Goal: Transaction & Acquisition: Purchase product/service

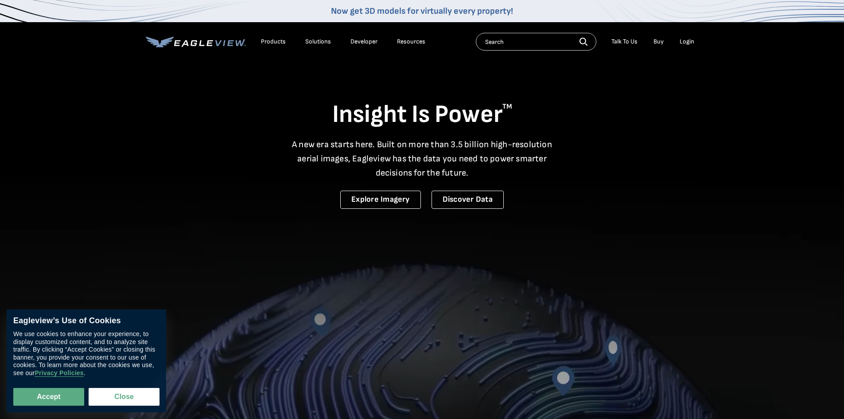
click at [686, 42] on div "Login" at bounding box center [687, 42] width 15 height 8
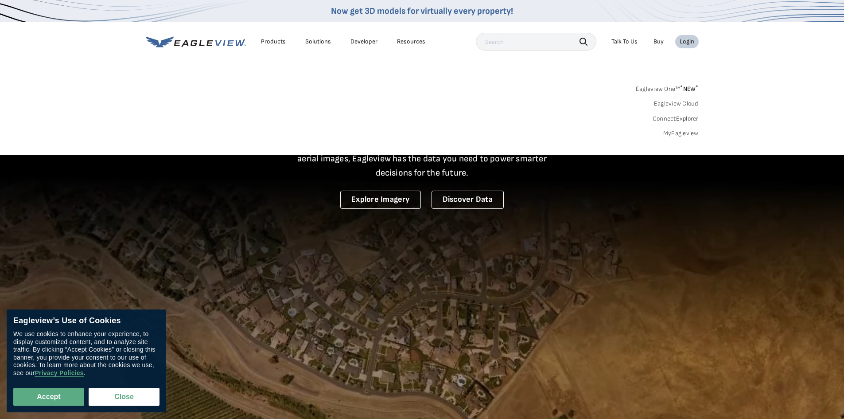
click at [684, 134] on link "MyEagleview" at bounding box center [680, 133] width 35 height 8
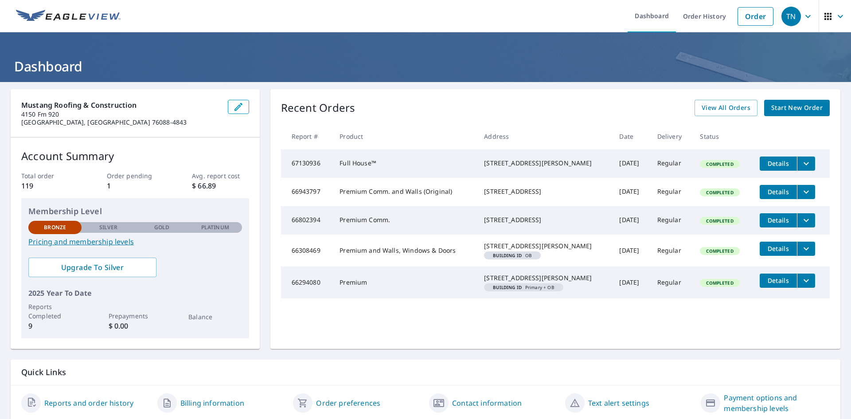
click at [100, 241] on link "Pricing and membership levels" at bounding box center [135, 241] width 214 height 11
click at [790, 113] on span "Start New Order" at bounding box center [796, 107] width 51 height 11
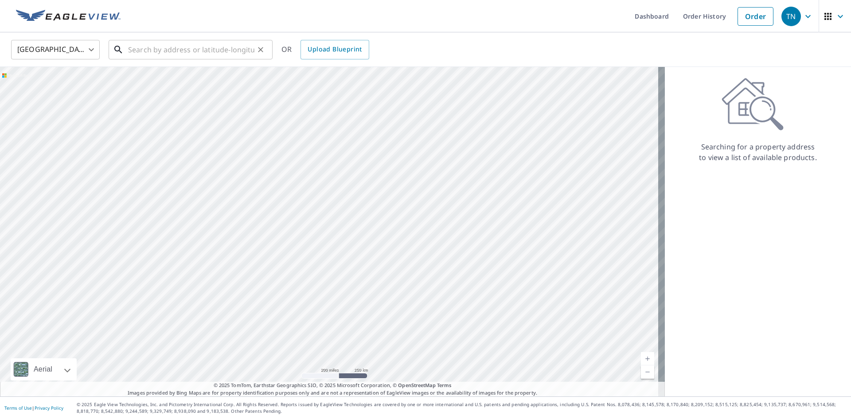
click at [164, 45] on input "text" at bounding box center [191, 49] width 126 height 25
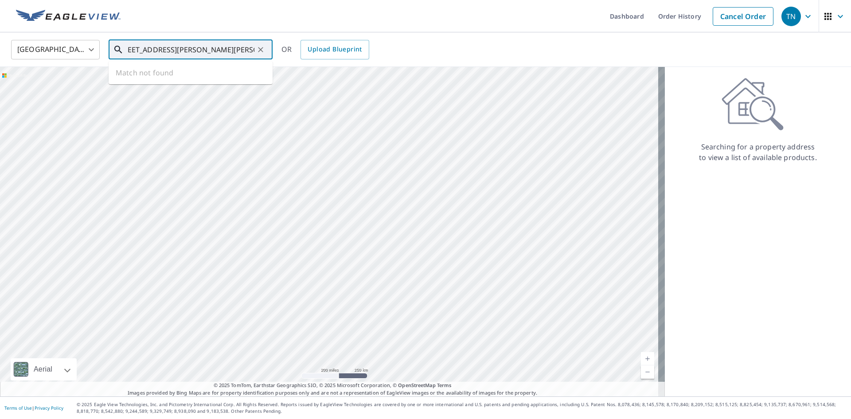
scroll to position [0, 19]
type input "505 South Dougherty Dr Eastland TX 76448"
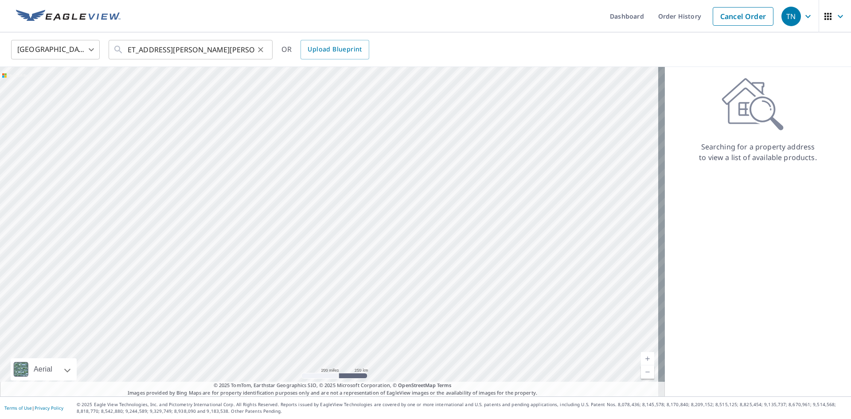
scroll to position [0, 0]
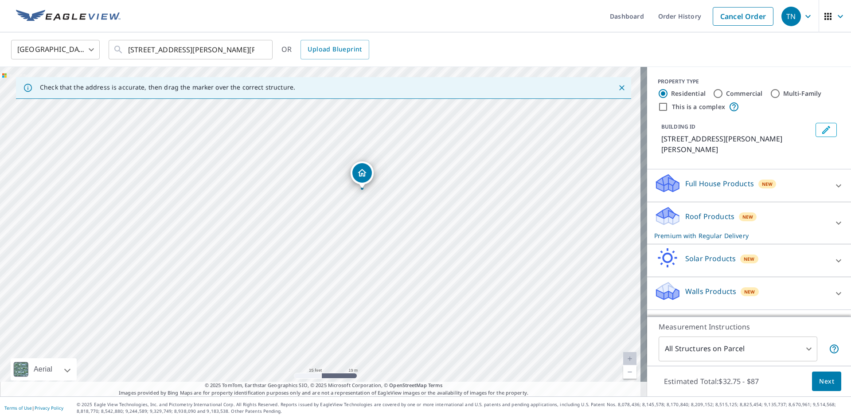
drag, startPoint x: 401, startPoint y: 312, endPoint x: 263, endPoint y: 210, distance: 171.4
click at [263, 210] on div "505 S Daugherty Ave Eastland, TX 76448" at bounding box center [323, 231] width 647 height 329
click at [346, 197] on div at bounding box center [347, 196] width 4 height 4
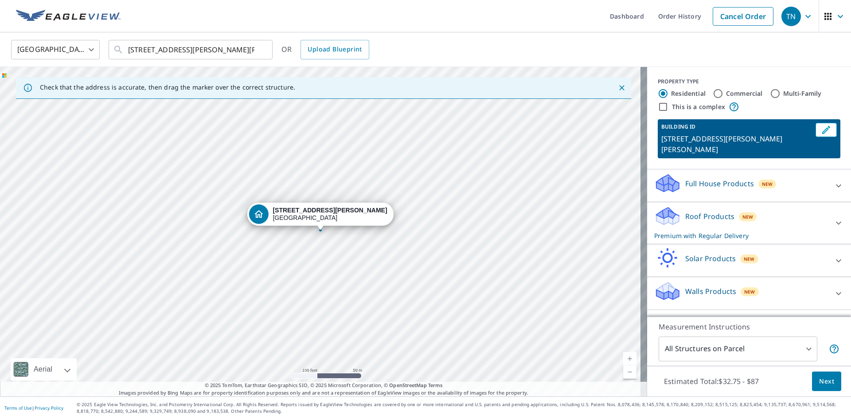
click at [701, 211] on p "Roof Products" at bounding box center [709, 216] width 49 height 11
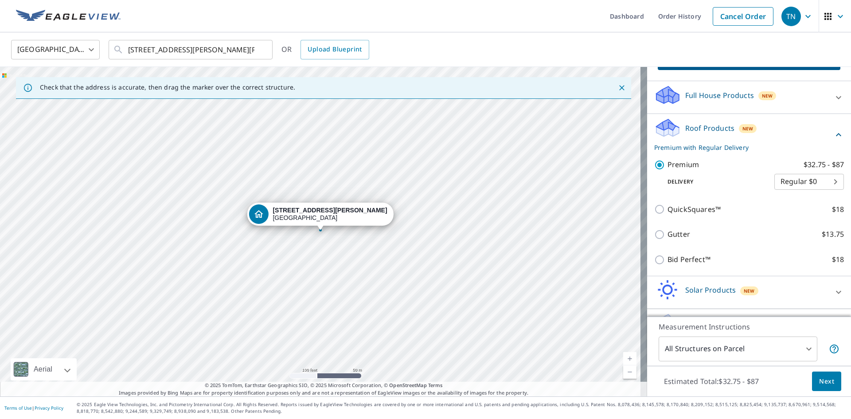
scroll to position [89, 0]
click at [819, 383] on span "Next" at bounding box center [826, 381] width 15 height 11
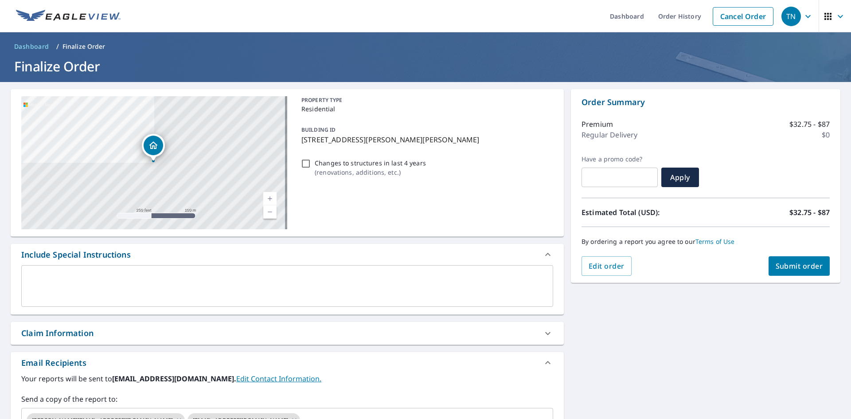
click at [82, 278] on textarea at bounding box center [286, 285] width 519 height 25
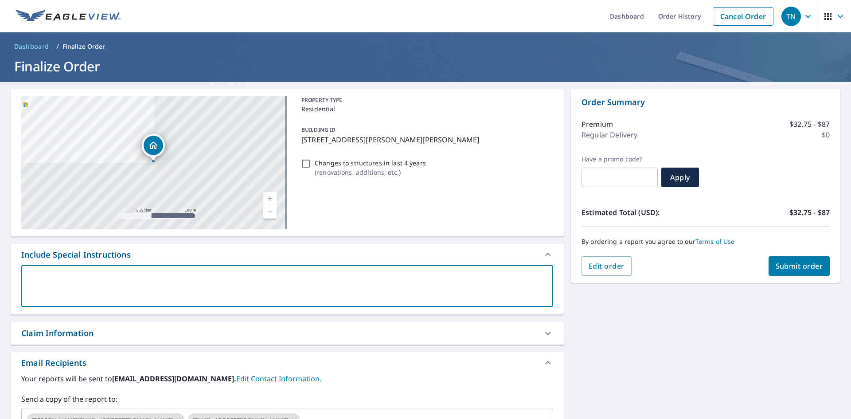
type textarea "M"
type textarea "x"
checkbox input "true"
type textarea "Ma"
type textarea "x"
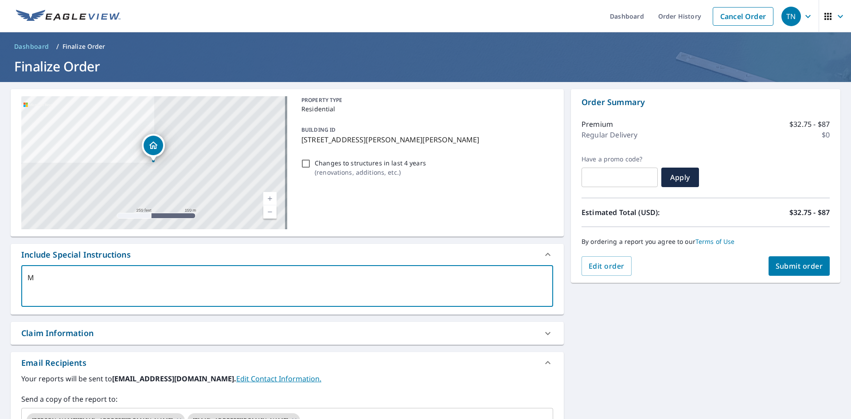
checkbox input "true"
type textarea "Mai"
type textarea "x"
checkbox input "true"
type textarea "Main"
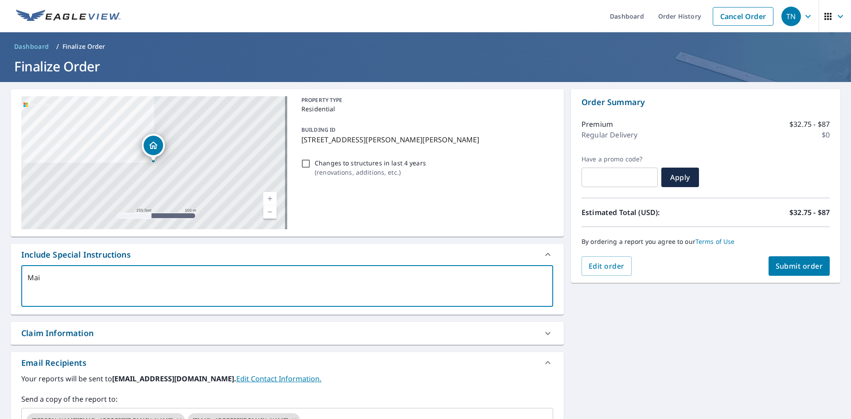
type textarea "x"
checkbox input "true"
type textarea "Main"
type textarea "x"
checkbox input "true"
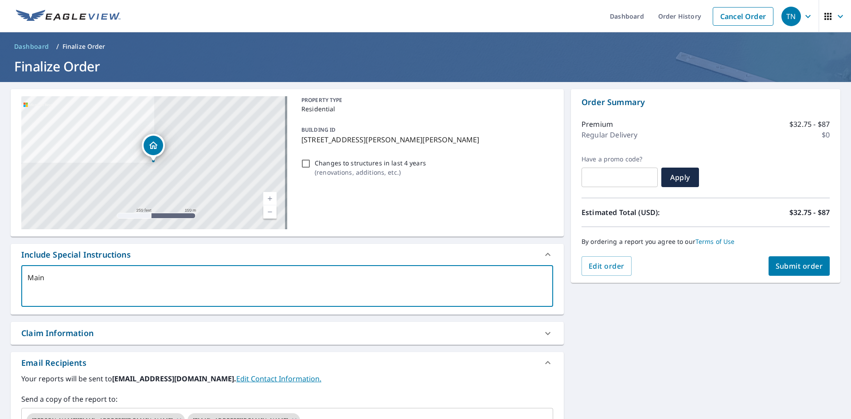
type textarea "Main r"
type textarea "x"
checkbox input "true"
type textarea "Main ro"
type textarea "x"
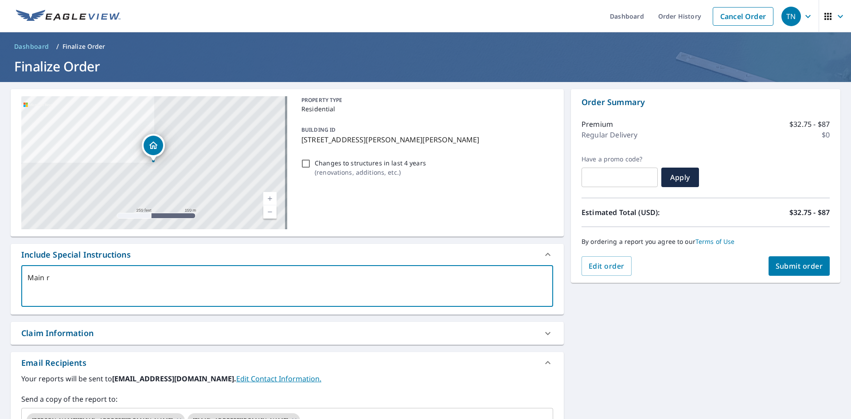
checkbox input "true"
type textarea "Main roo"
type textarea "x"
checkbox input "true"
type textarea "Main roof"
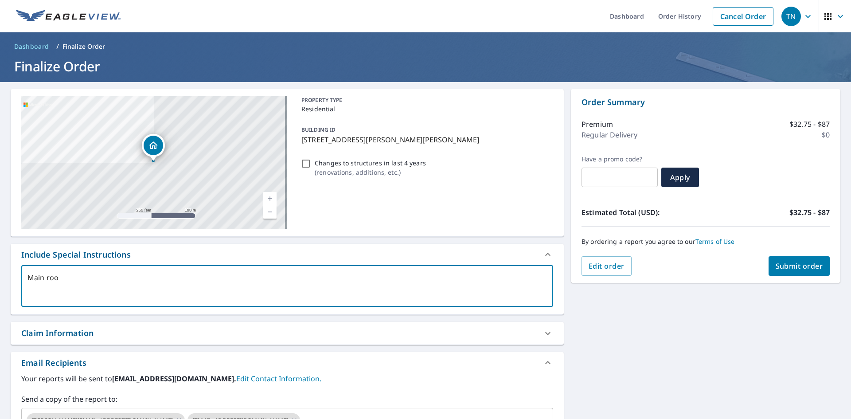
type textarea "x"
checkbox input "true"
type textarea "Main roof"
type textarea "x"
checkbox input "true"
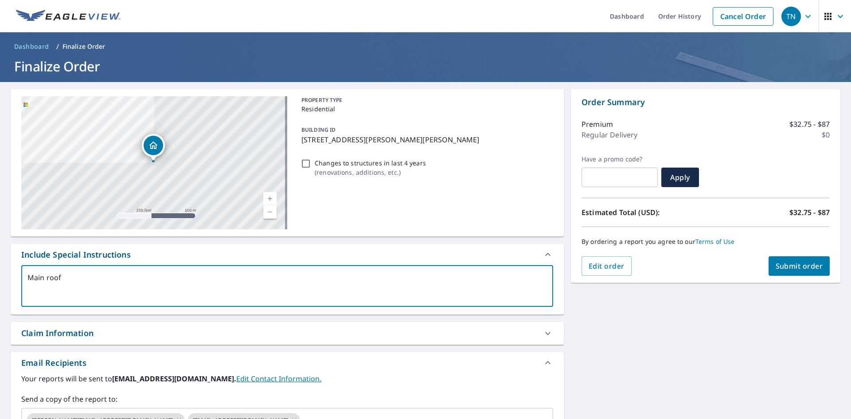
type textarea "Main roof o"
type textarea "x"
checkbox input "true"
type textarea "Main roof on"
type textarea "x"
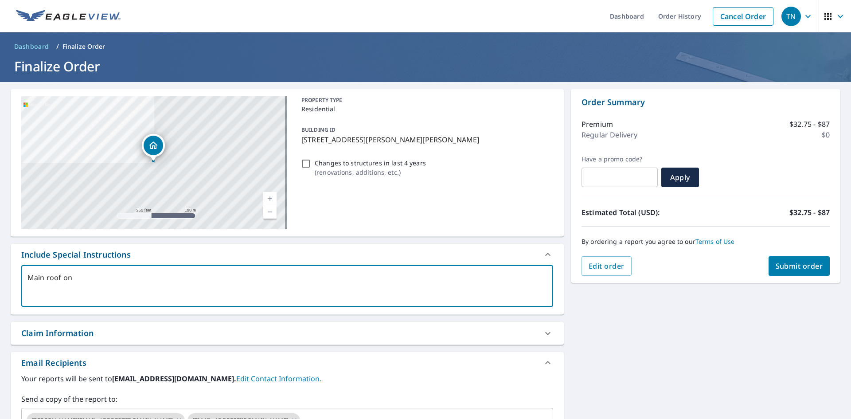
checkbox input "true"
type textarea "Main roof onl"
type textarea "x"
checkbox input "true"
type textarea "Main roof only"
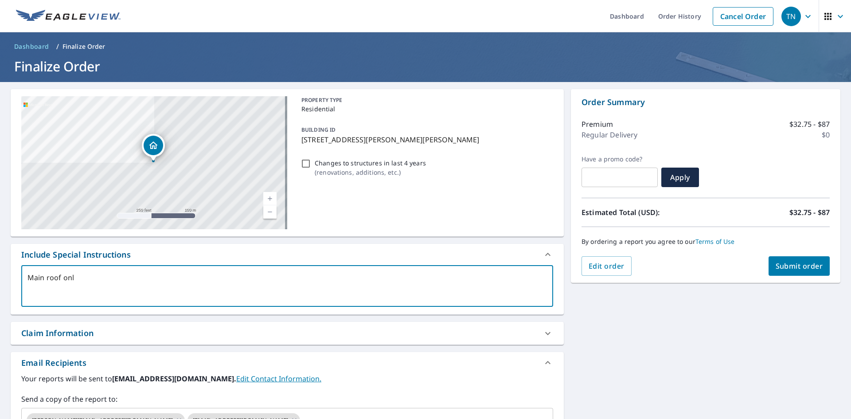
type textarea "x"
checkbox input "true"
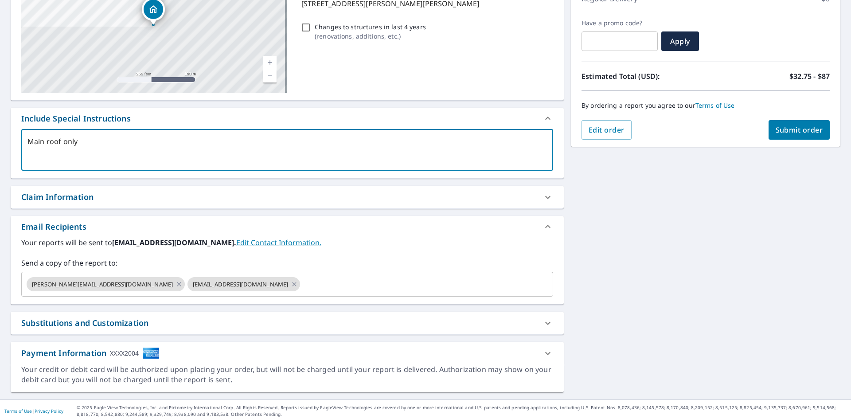
scroll to position [139, 0]
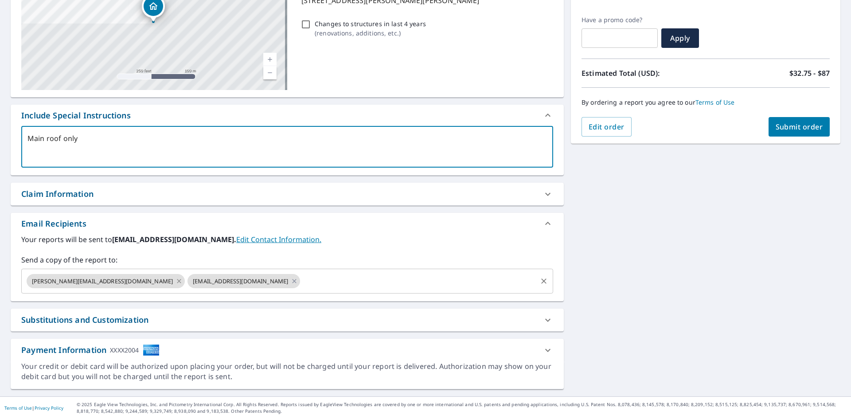
click at [177, 281] on icon at bounding box center [179, 281] width 4 height 4
type textarea "x"
checkbox input "true"
click at [132, 281] on icon at bounding box center [134, 281] width 4 height 4
type textarea "x"
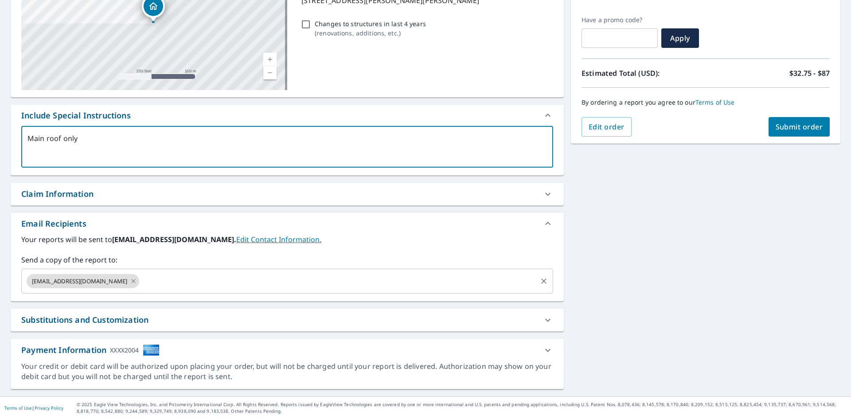
checkbox input "true"
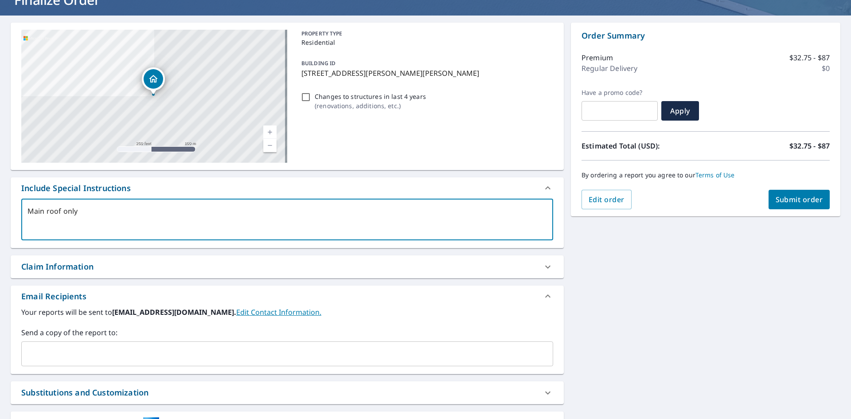
scroll to position [6, 0]
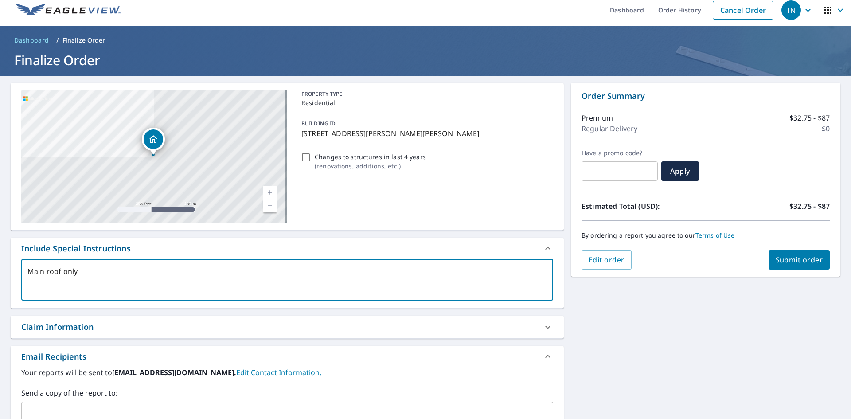
type textarea "Main roof only"
click at [796, 263] on span "Submit order" at bounding box center [799, 260] width 47 height 10
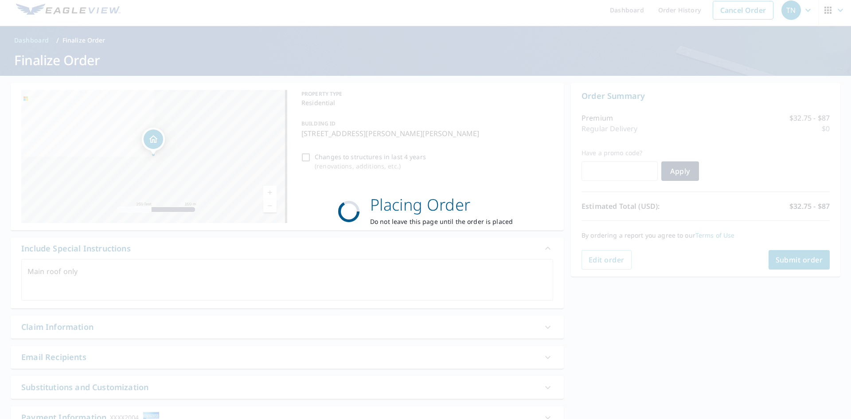
type textarea "x"
checkbox input "true"
